Goal: Information Seeking & Learning: Learn about a topic

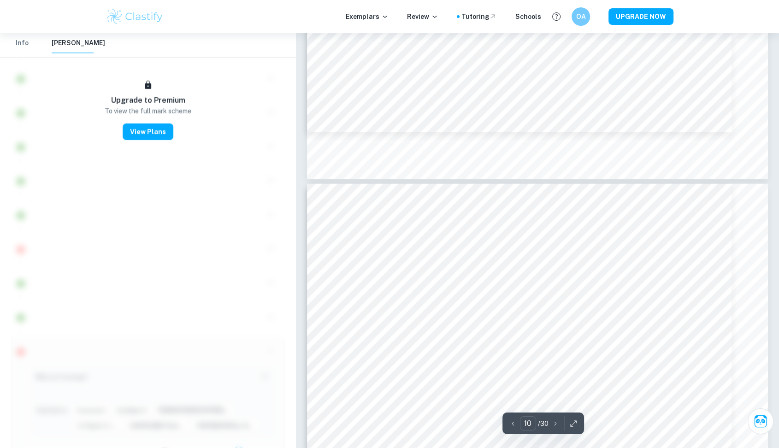
scroll to position [4851, 0]
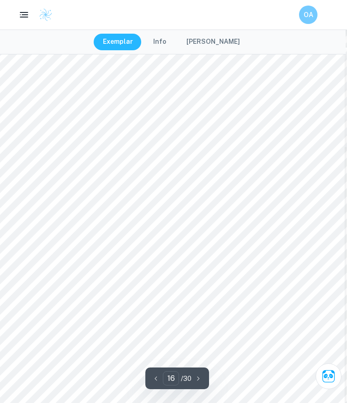
scroll to position [7035, 1]
